Goal: Task Accomplishment & Management: Complete application form

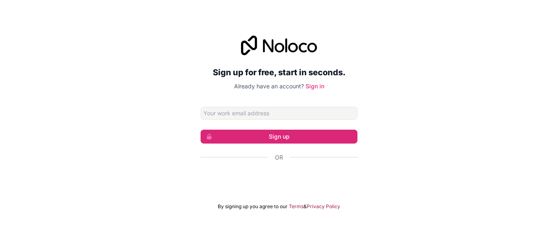
click at [217, 112] on input "Email address" at bounding box center [278, 113] width 157 height 13
type input "[EMAIL_ADDRESS][DOMAIN_NAME]"
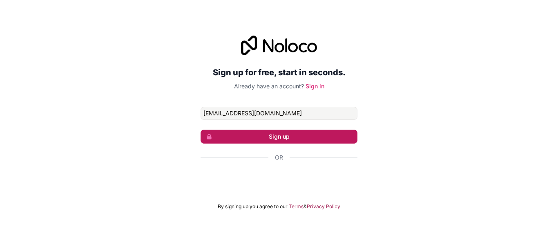
click at [273, 136] on button "Sign up" at bounding box center [278, 136] width 157 height 14
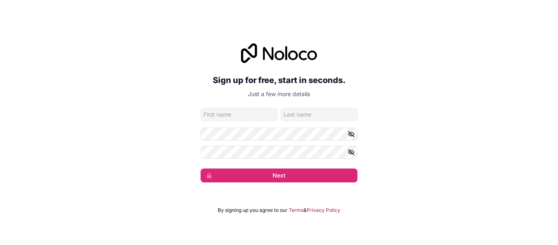
click at [223, 113] on input "given-name" at bounding box center [238, 114] width 77 height 13
type input "[PERSON_NAME]"
type input "Irungu"
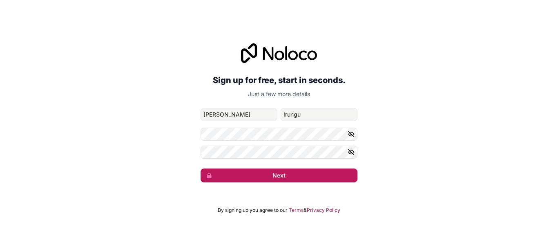
click at [257, 174] on button "Next" at bounding box center [278, 175] width 157 height 14
click at [296, 174] on button "Next" at bounding box center [278, 175] width 157 height 14
click at [249, 176] on button "Next" at bounding box center [278, 175] width 157 height 14
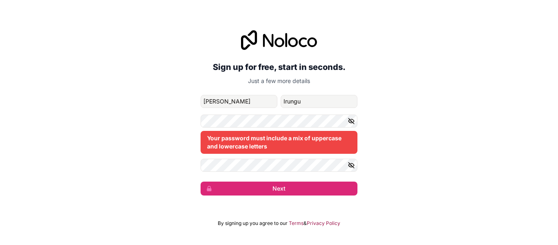
click at [229, 140] on div "Your password must include a mix of uppercase and lowercase letters" at bounding box center [278, 142] width 157 height 23
click at [232, 138] on div "Your password must include a mix of uppercase and lowercase letters" at bounding box center [278, 142] width 157 height 23
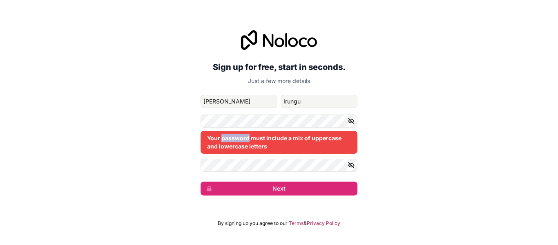
click at [232, 138] on div "Your password must include a mix of uppercase and lowercase letters" at bounding box center [278, 142] width 157 height 23
click at [354, 119] on icon "button" at bounding box center [350, 120] width 7 height 7
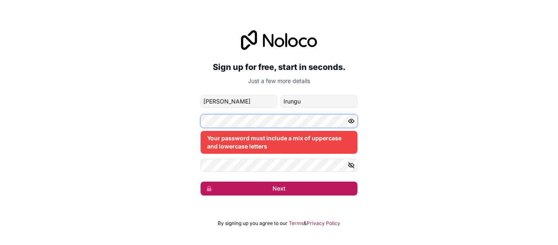
click at [301, 192] on form "[EMAIL_ADDRESS][DOMAIN_NAME] [PERSON_NAME] Your password must include a mix of …" at bounding box center [278, 145] width 157 height 100
click at [301, 192] on button "Next" at bounding box center [278, 188] width 157 height 14
